Goal: Check status: Check status

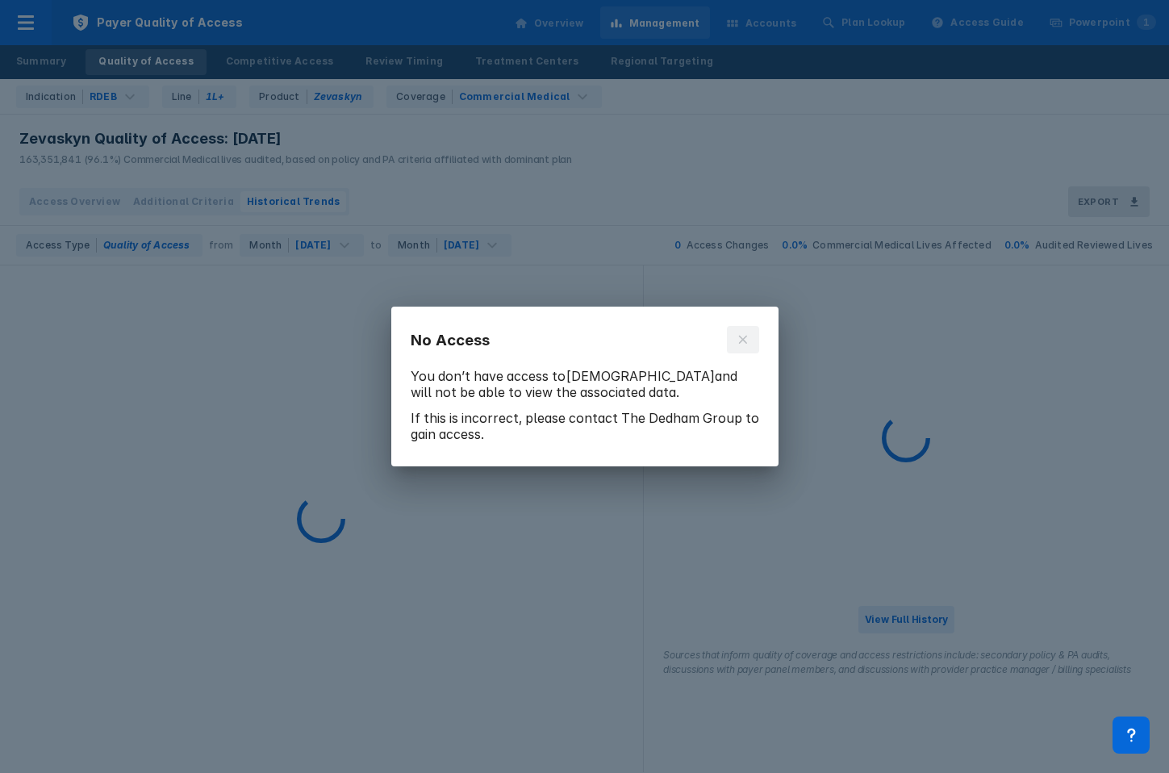
click at [746, 333] on button at bounding box center [743, 339] width 32 height 27
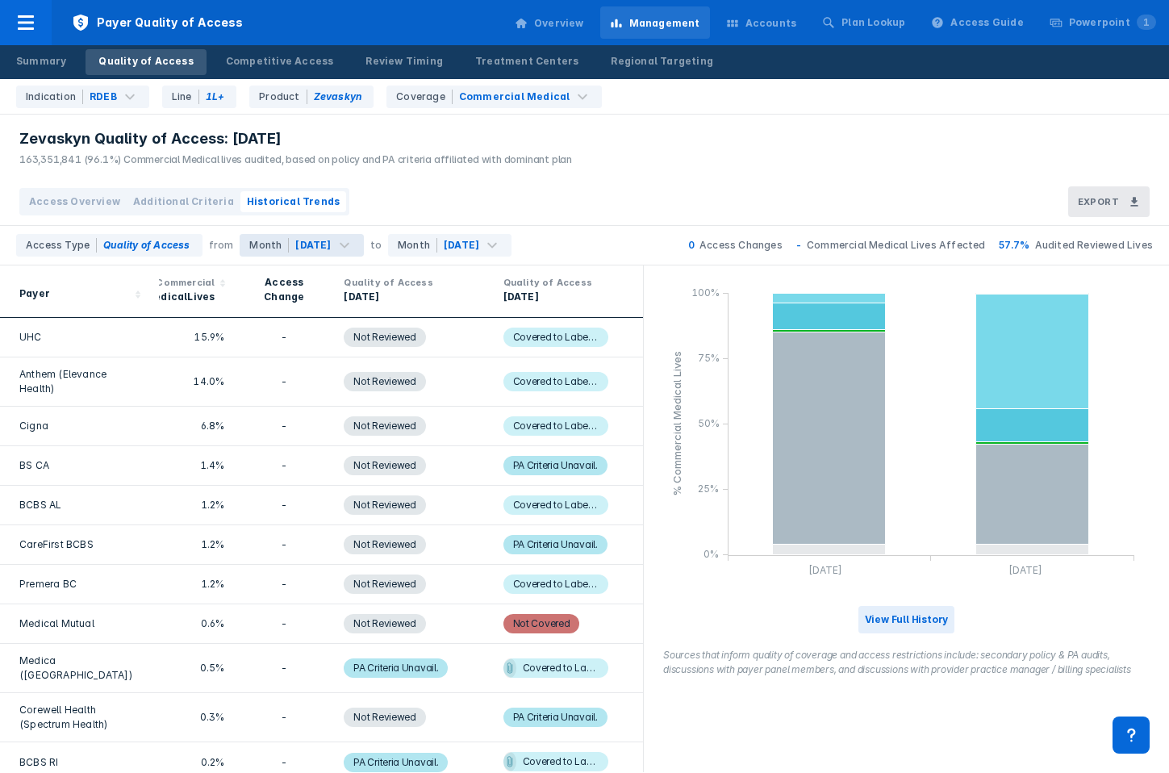
click at [434, 232] on div "Access Type Quality of Access from Month Jul 2025 to Month Aug 2025" at bounding box center [264, 245] width 528 height 39
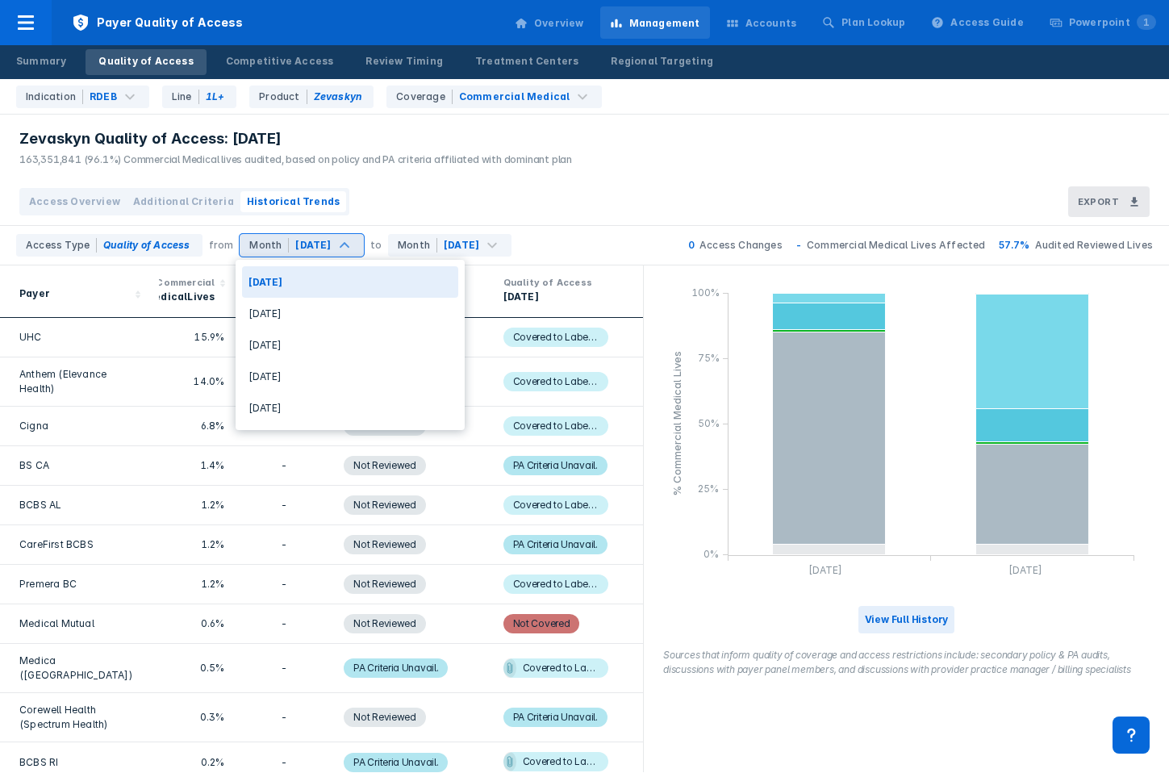
click at [341, 236] on div "Month Jul 2025" at bounding box center [301, 245] width 123 height 23
click at [330, 404] on div "[DATE]" at bounding box center [350, 407] width 216 height 31
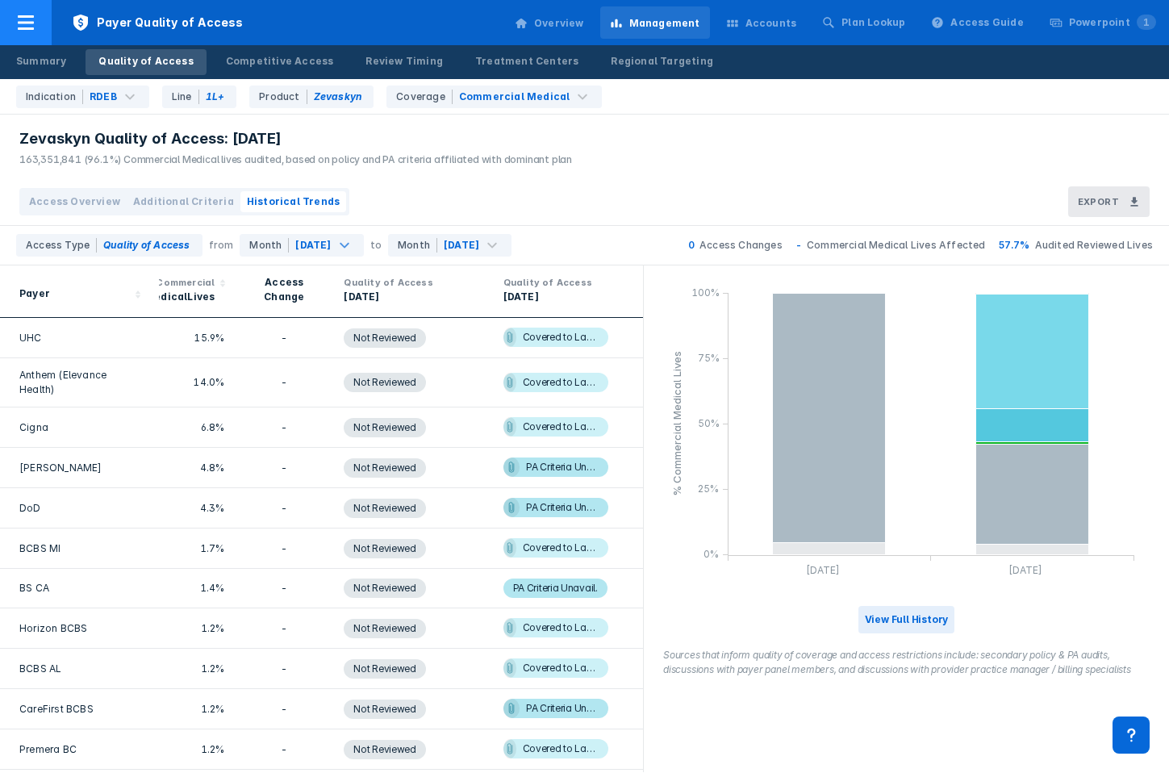
click at [31, 20] on icon at bounding box center [25, 22] width 19 height 19
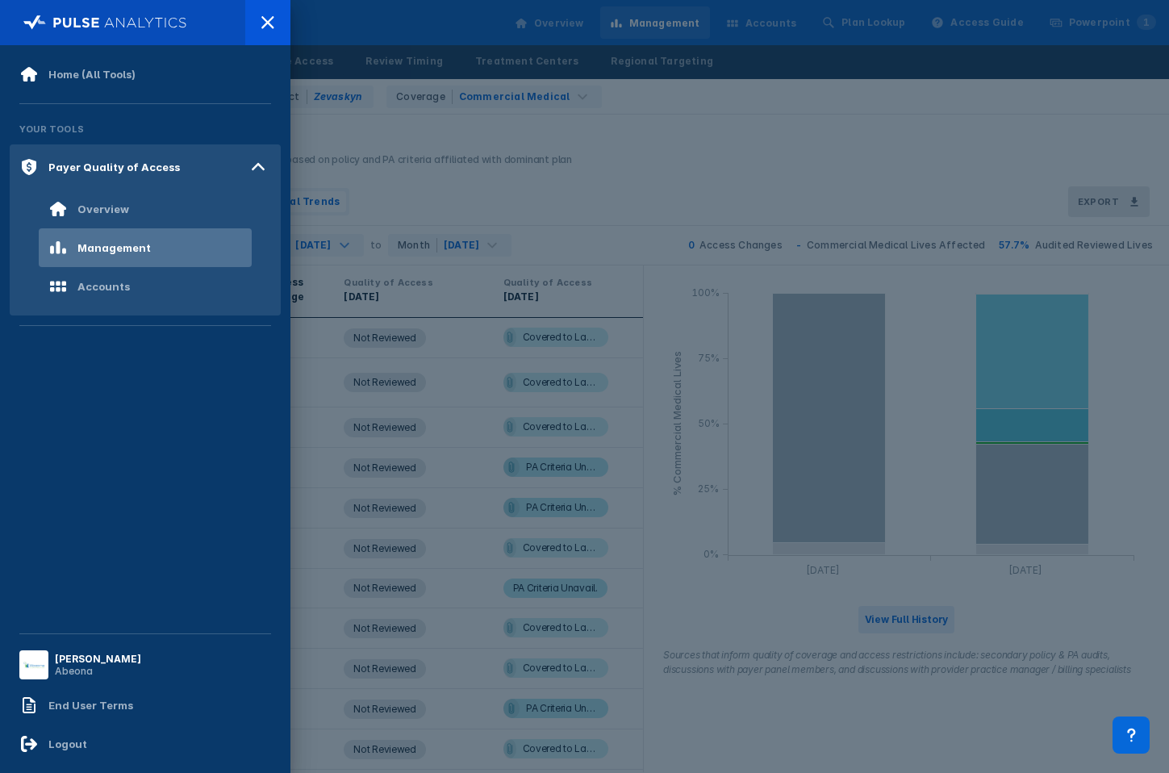
click at [479, 107] on div at bounding box center [584, 386] width 1169 height 773
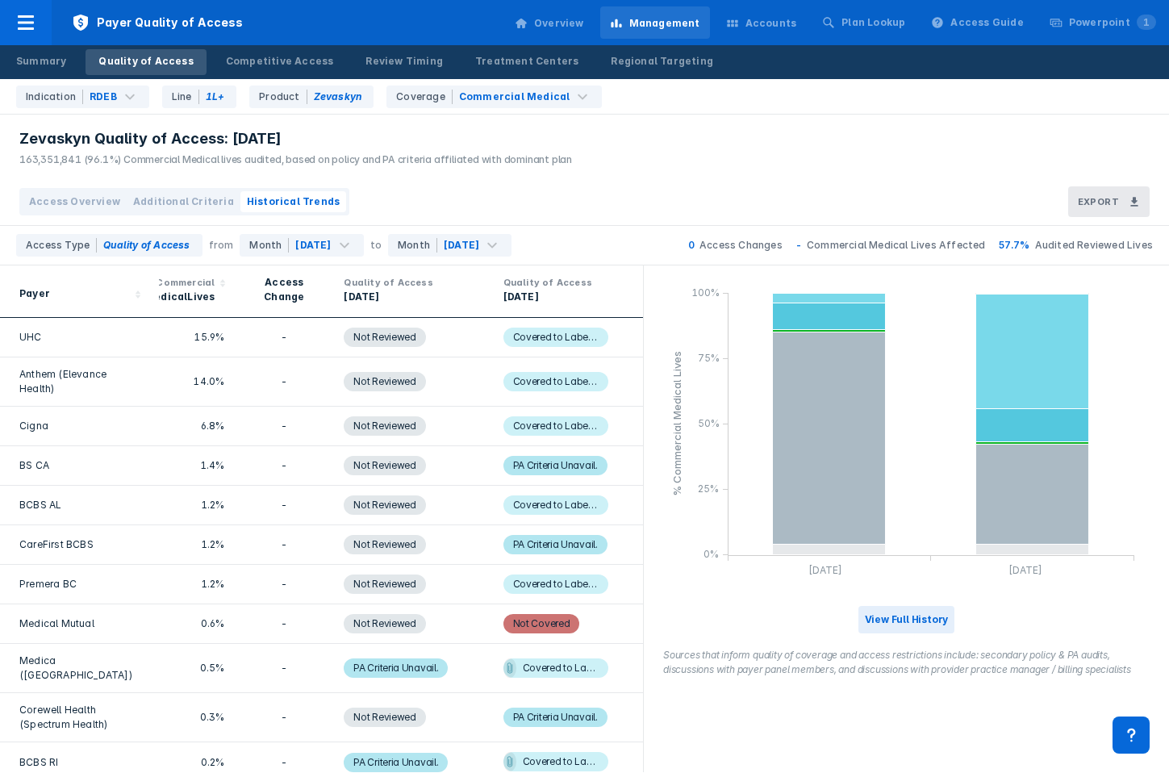
scroll to position [65, 0]
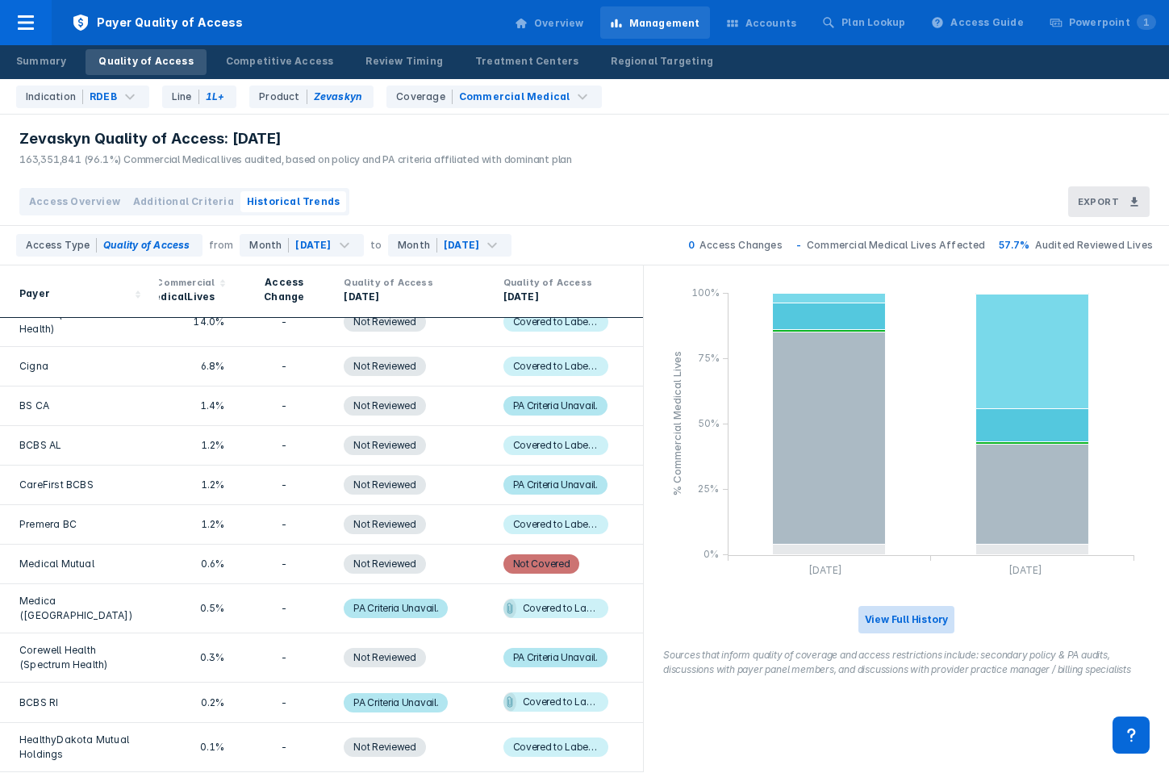
click at [877, 614] on button "View Full History" at bounding box center [907, 619] width 97 height 27
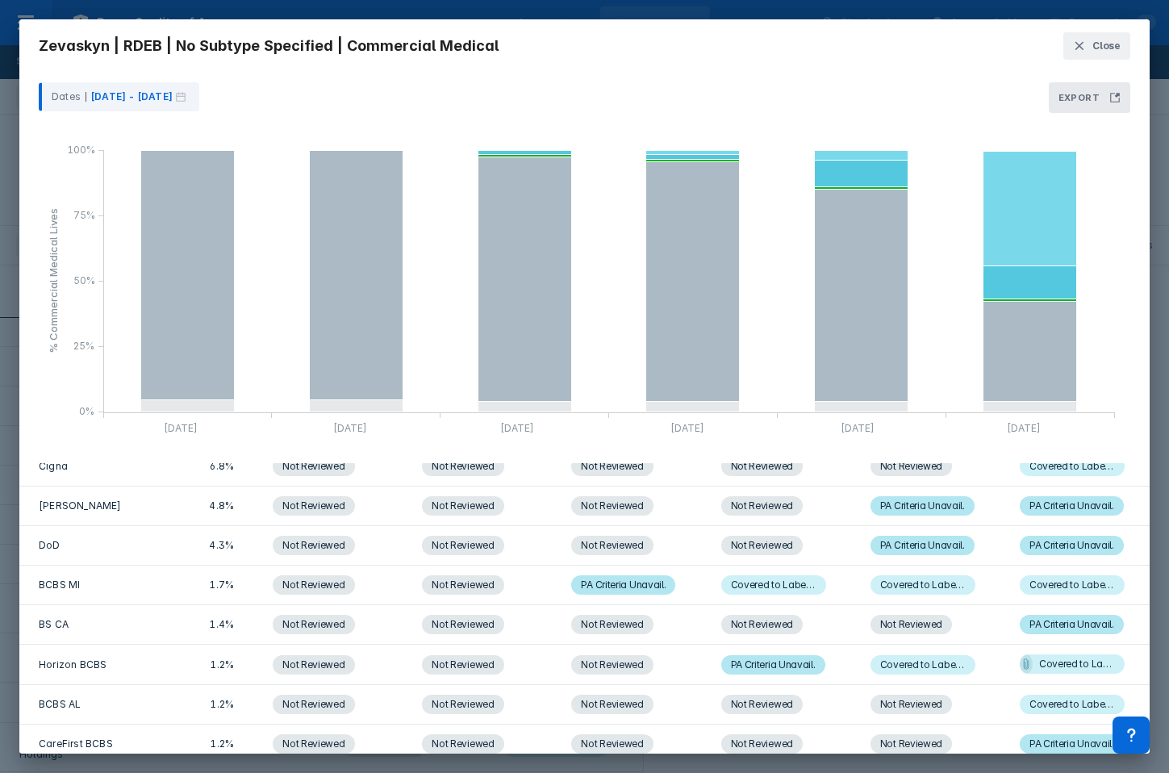
scroll to position [0, 0]
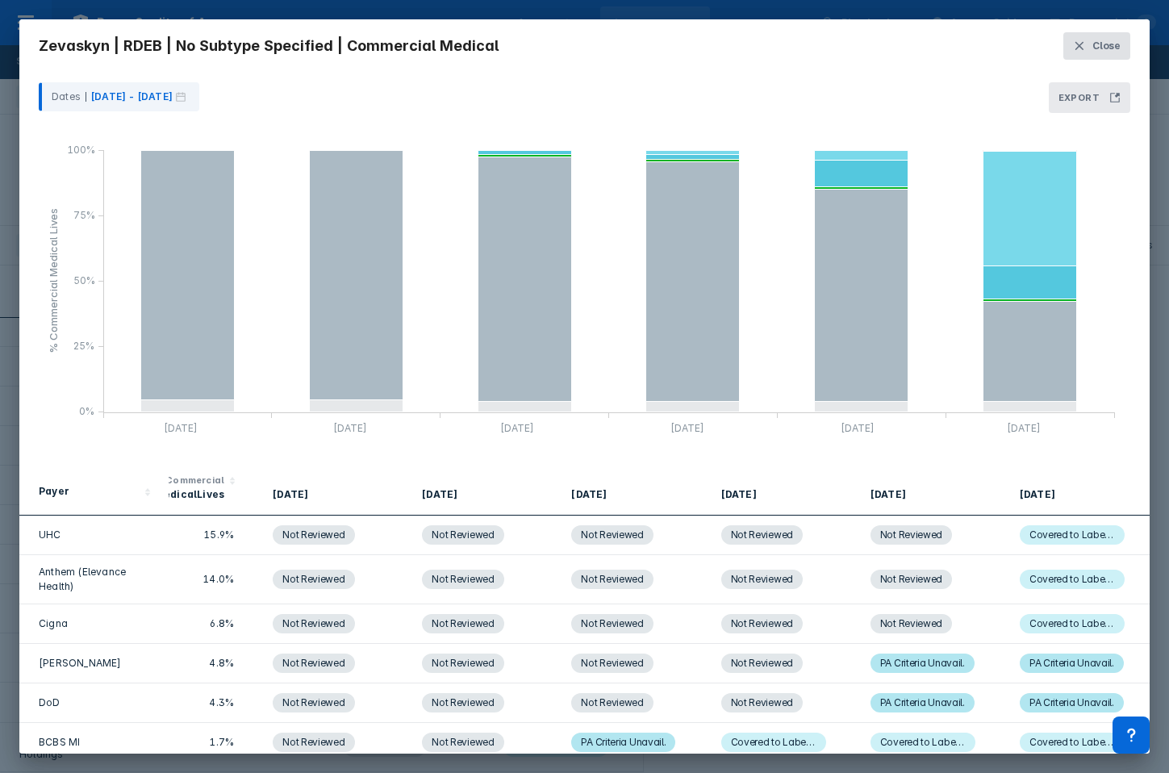
click at [1108, 52] on span "Close" at bounding box center [1107, 46] width 28 height 15
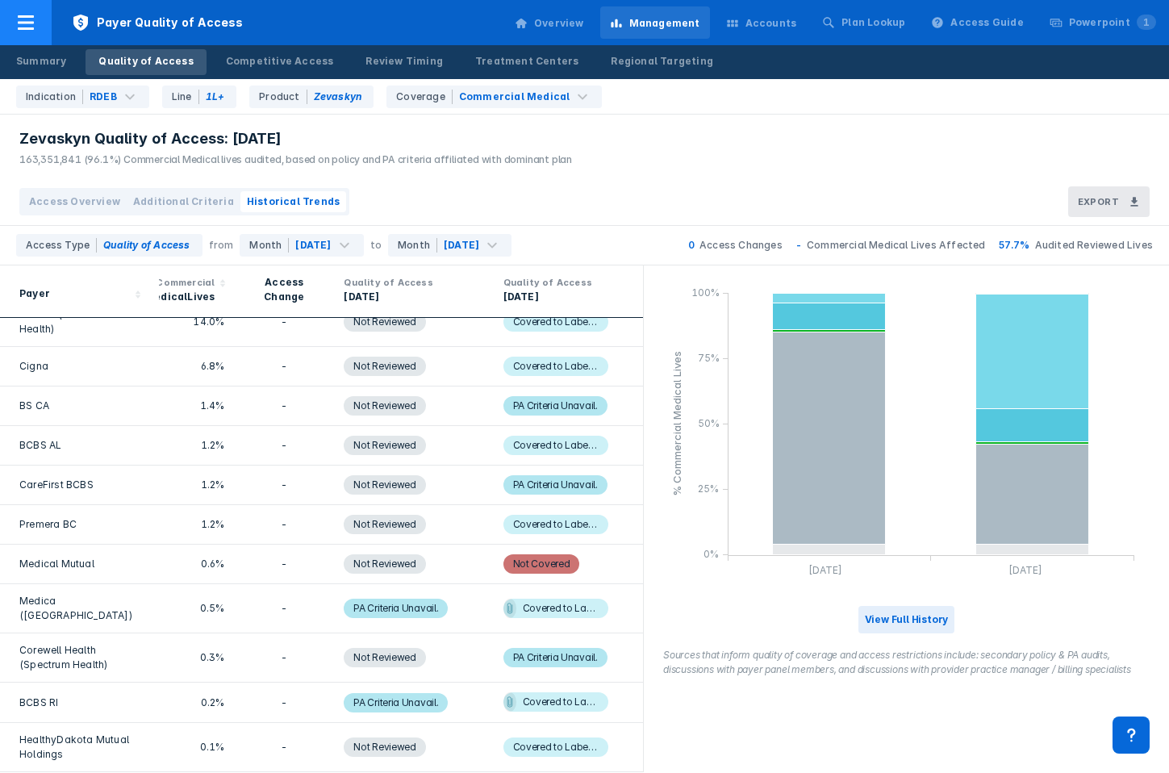
click at [27, 22] on icon at bounding box center [26, 22] width 16 height 15
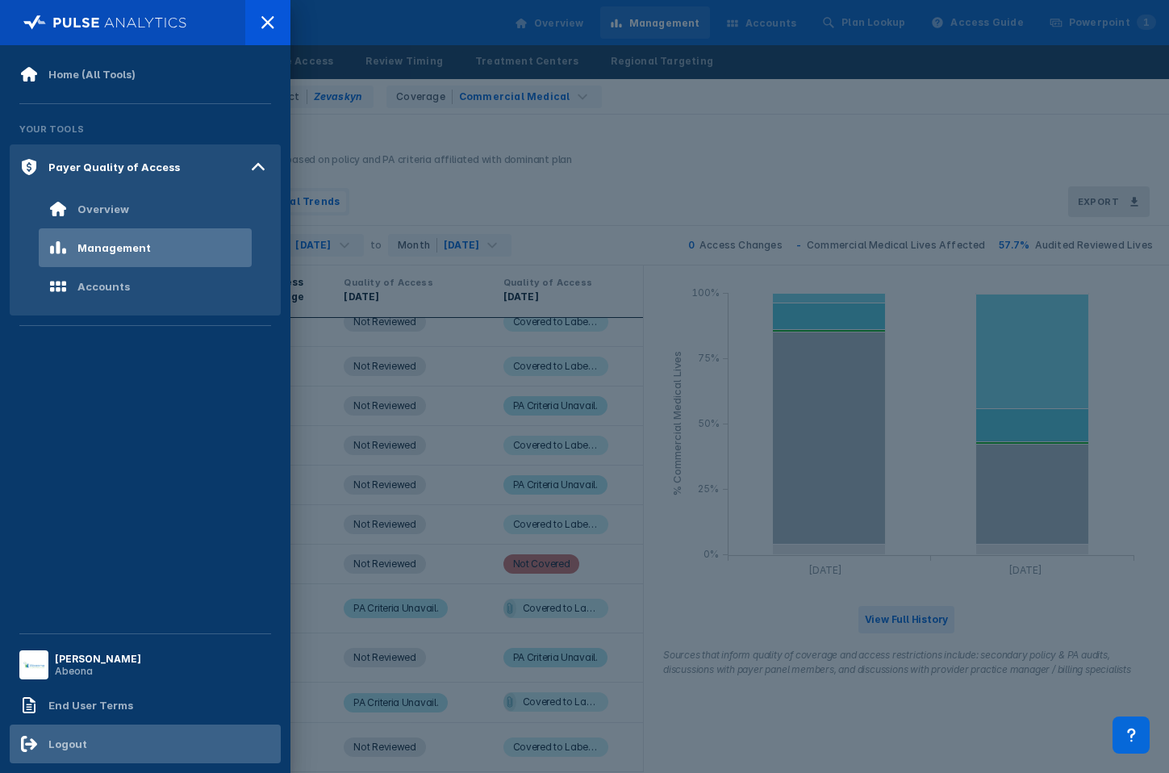
click at [79, 742] on div "Logout" at bounding box center [67, 744] width 39 height 13
